Goal: Find specific page/section: Find specific page/section

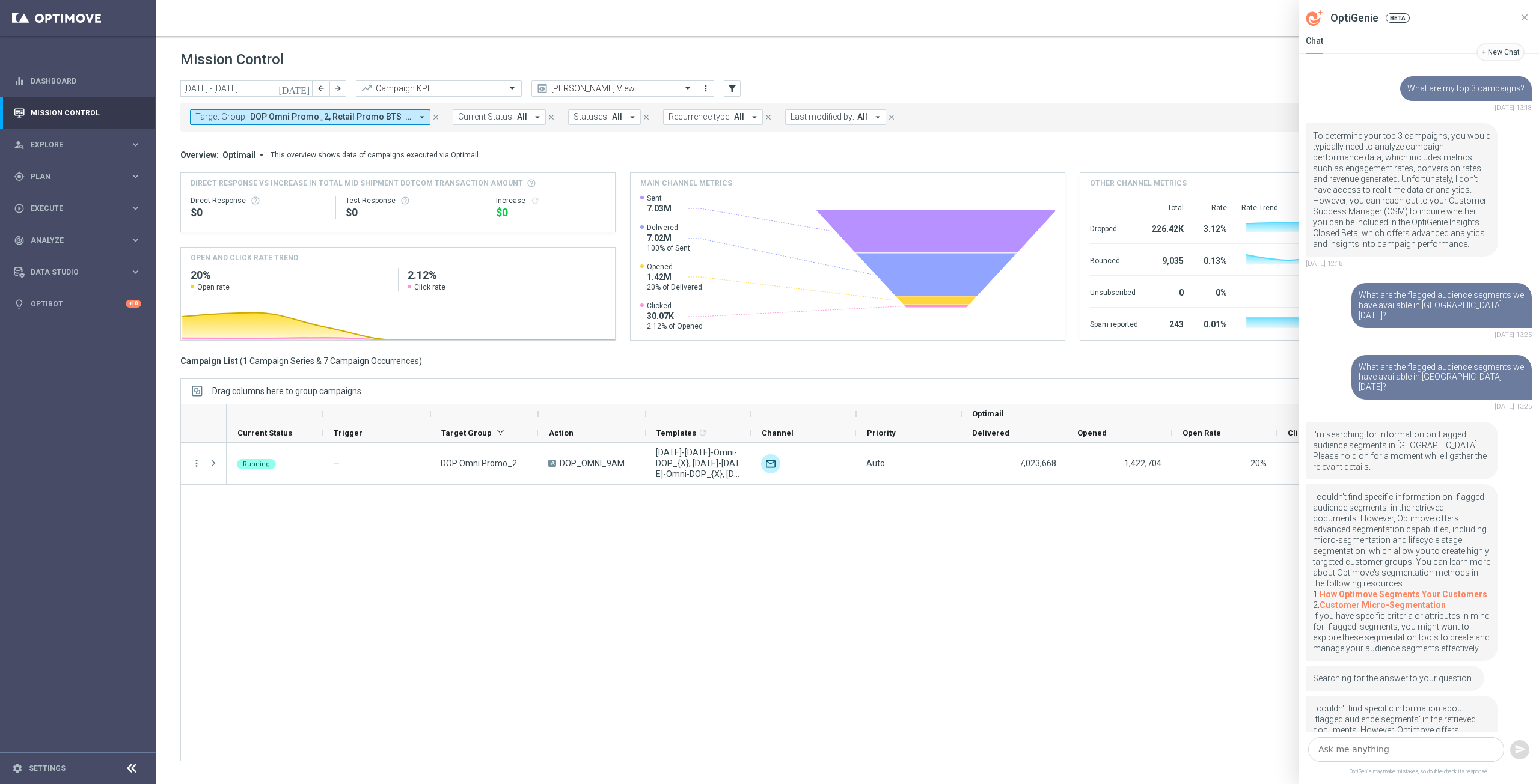
scroll to position [161, 0]
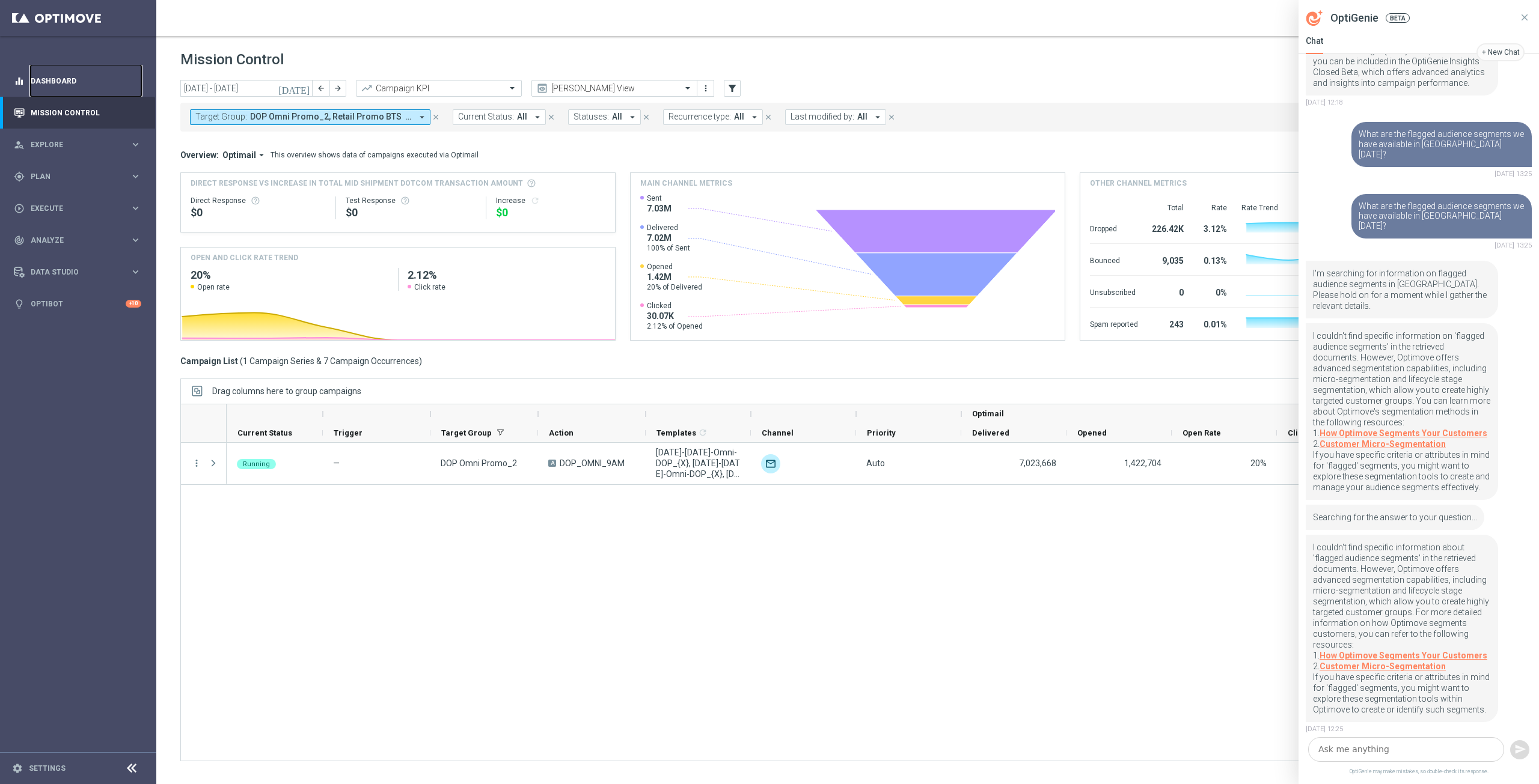
click at [55, 79] on link "Dashboard" at bounding box center [86, 80] width 111 height 32
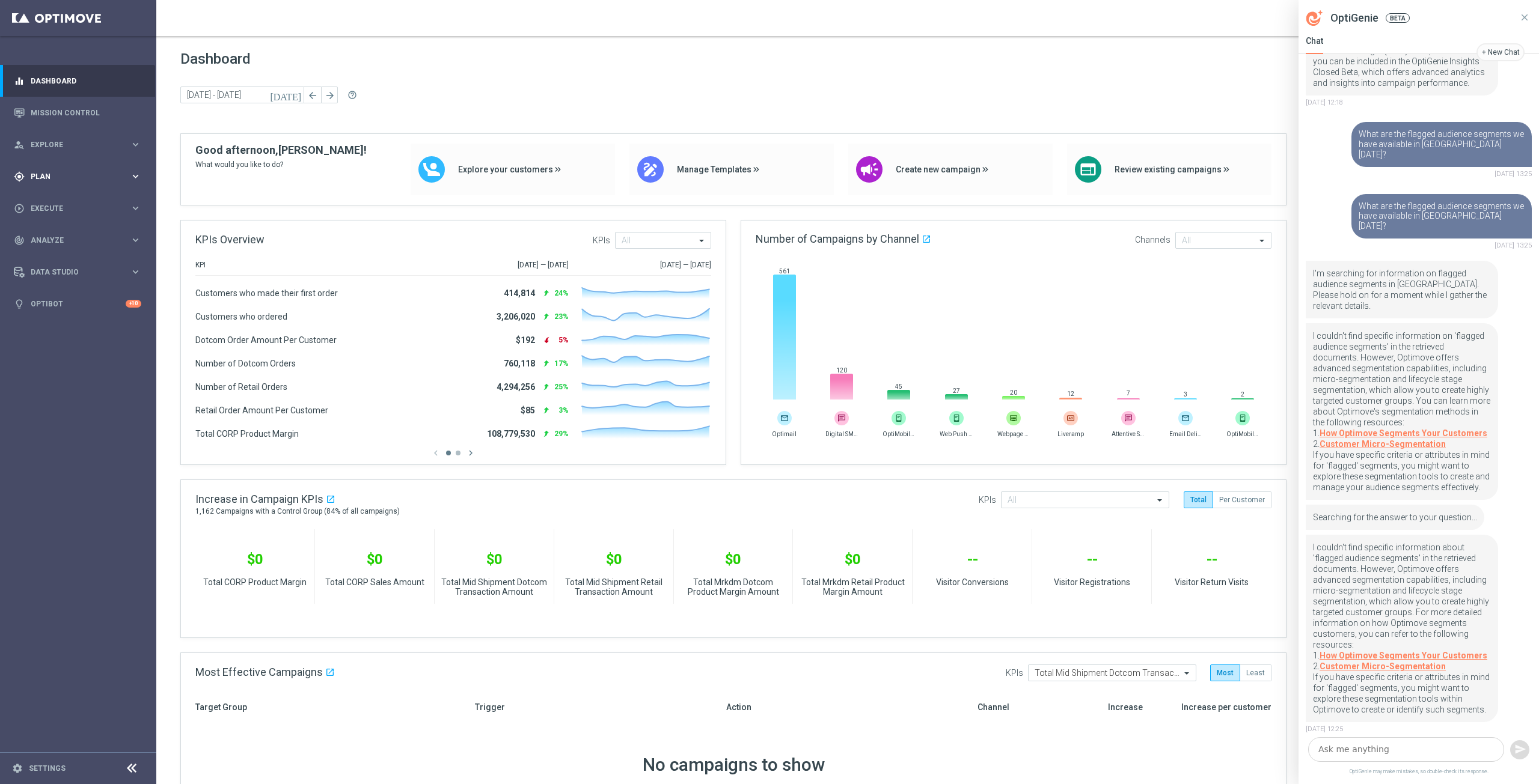
click at [135, 176] on icon "keyboard_arrow_right" at bounding box center [135, 176] width 11 height 11
click at [135, 235] on icon "keyboard_arrow_right" at bounding box center [135, 237] width 11 height 11
click at [49, 252] on link "Optimail" at bounding box center [81, 255] width 88 height 10
